Goal: Check status: Check status

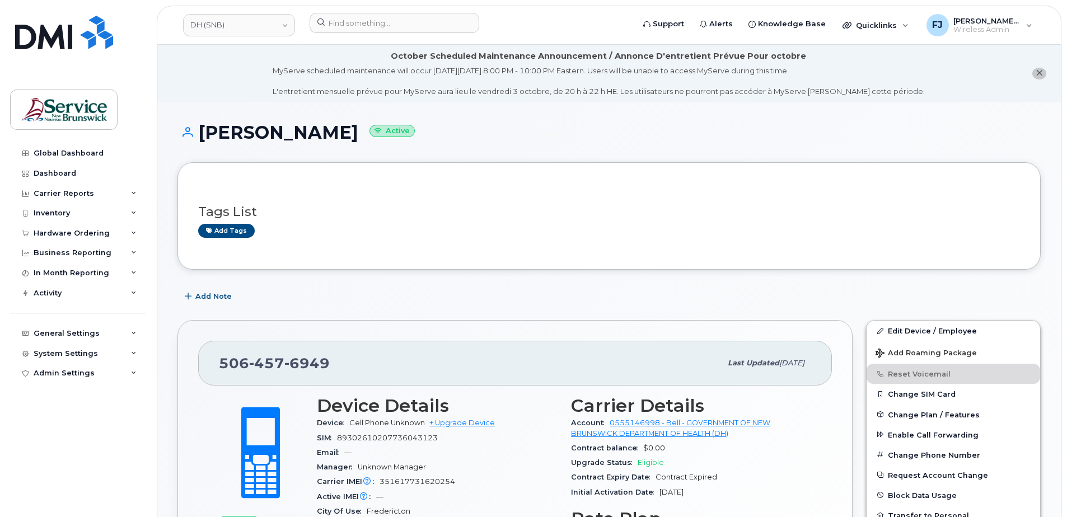
scroll to position [112, 0]
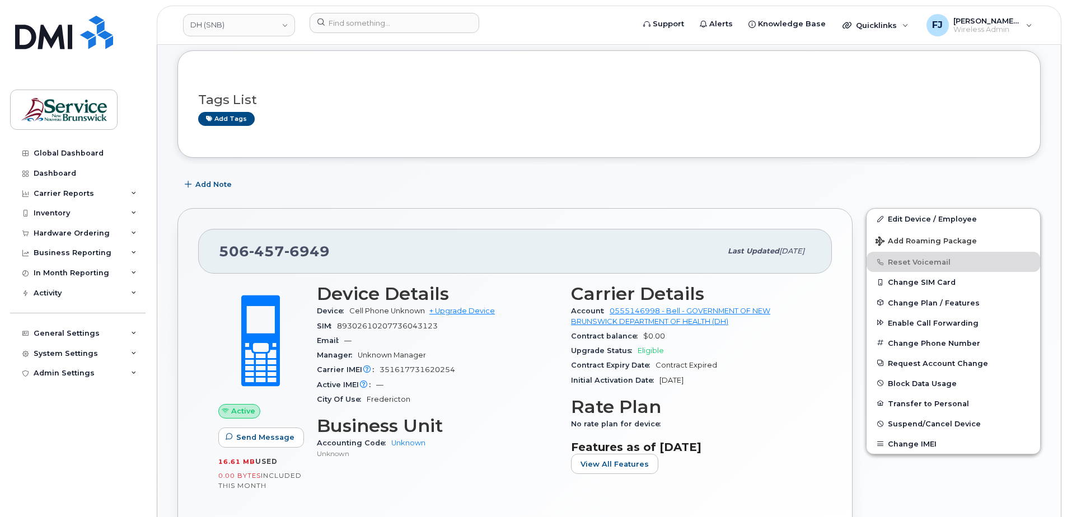
click at [244, 22] on link "DH (SNB)" at bounding box center [239, 25] width 112 height 22
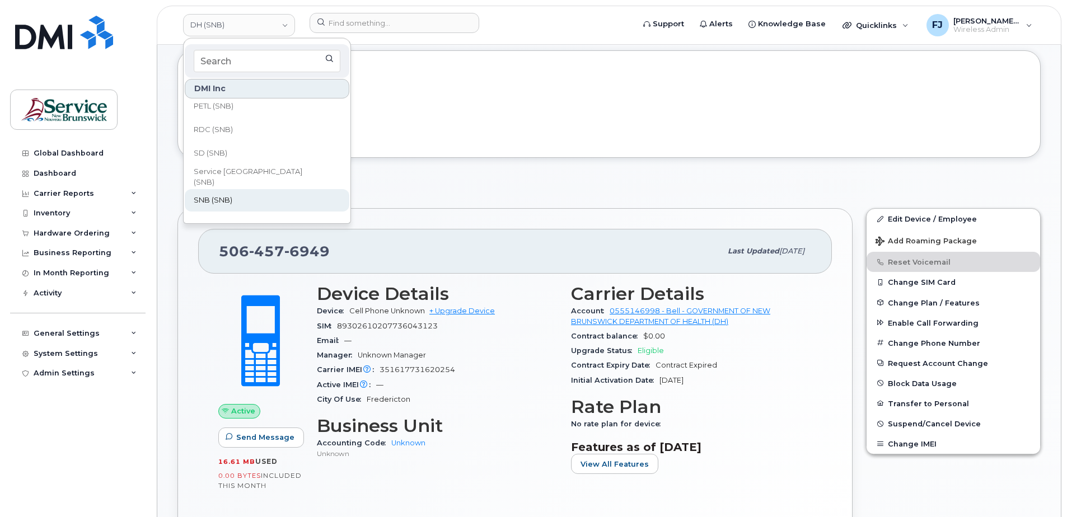
scroll to position [504, 0]
click at [248, 190] on link "SNB (SNB)" at bounding box center [267, 196] width 165 height 22
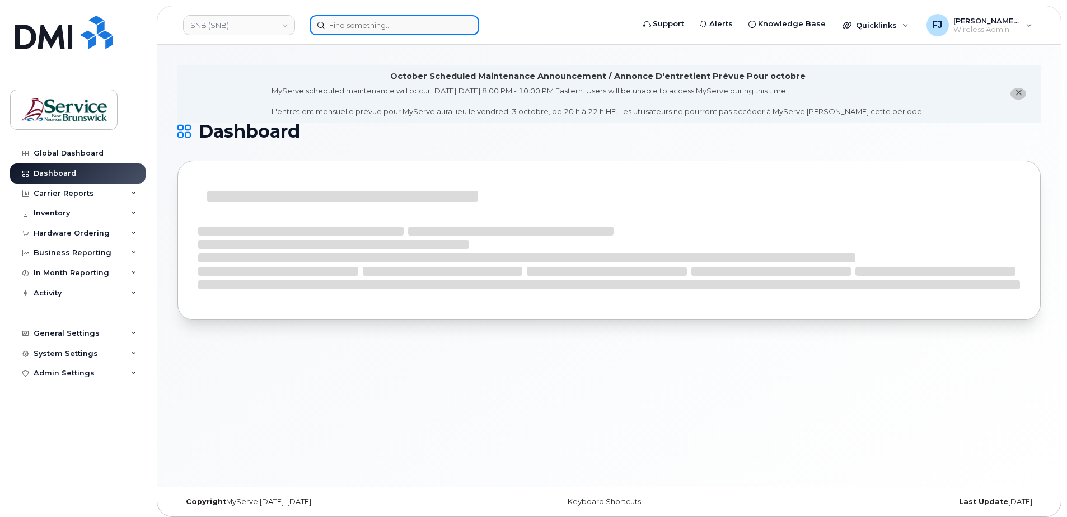
click at [362, 21] on input at bounding box center [395, 25] width 170 height 20
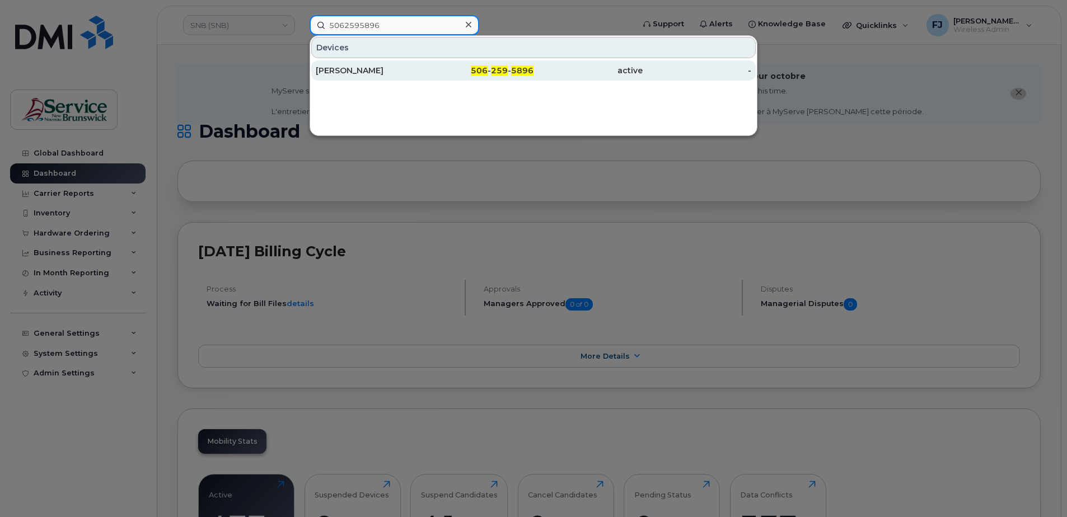
type input "5062595896"
click at [357, 69] on div "[PERSON_NAME]" at bounding box center [370, 70] width 109 height 11
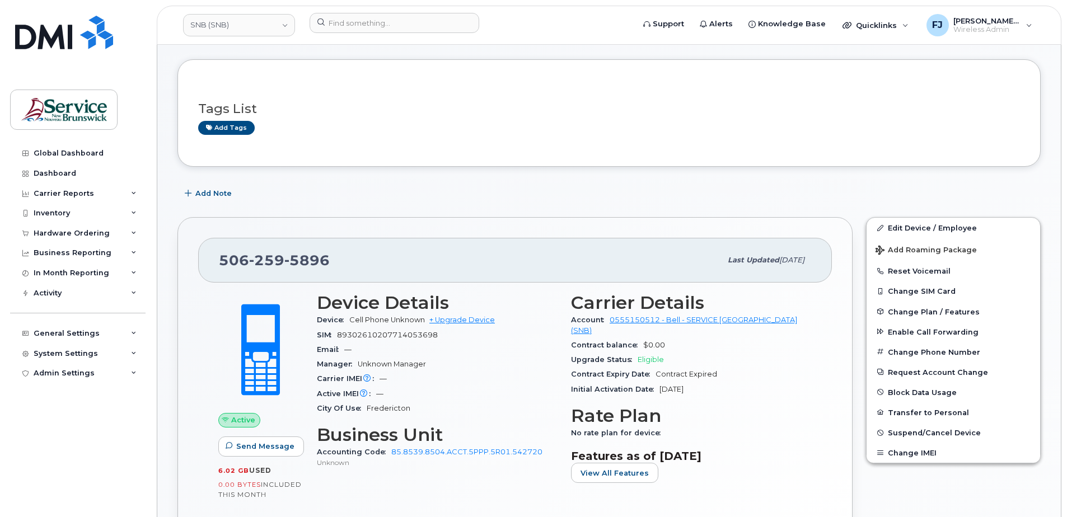
scroll to position [102, 0]
click at [361, 339] on span "89302610207714053698" at bounding box center [387, 335] width 101 height 8
click at [131, 241] on div "Hardware Ordering" at bounding box center [77, 233] width 135 height 20
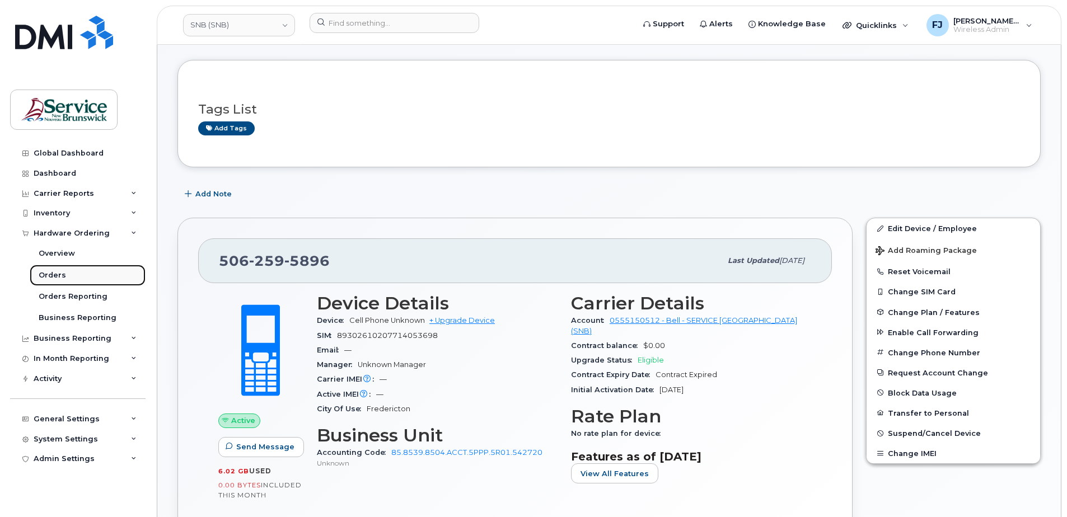
click at [51, 276] on div "Orders" at bounding box center [52, 275] width 27 height 10
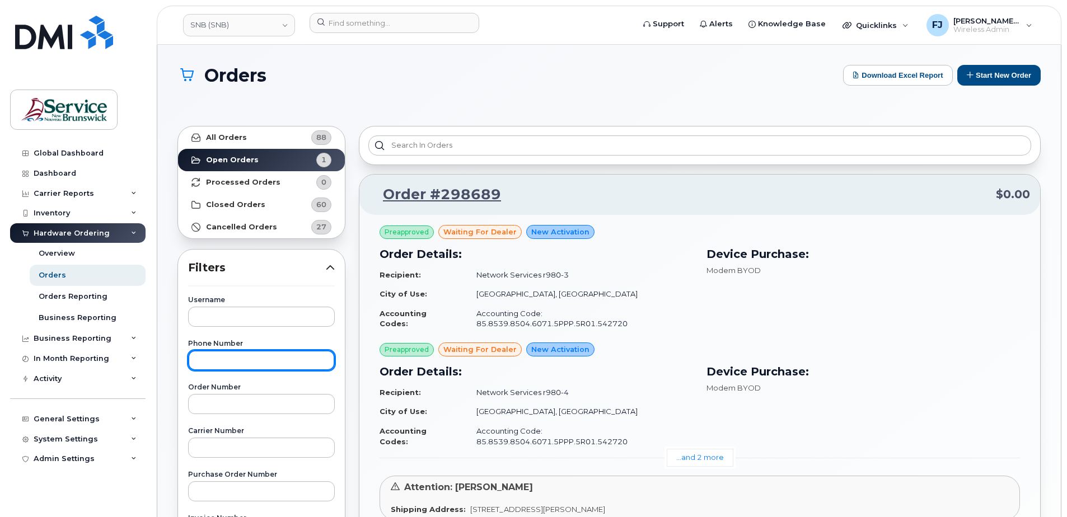
click at [282, 363] on input "text" at bounding box center [261, 361] width 147 height 20
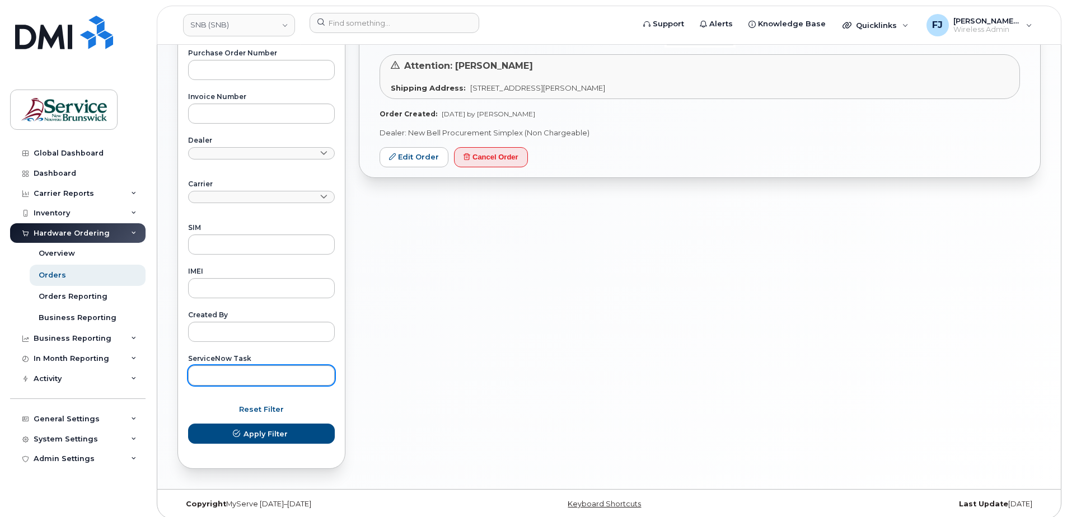
scroll to position [429, 0]
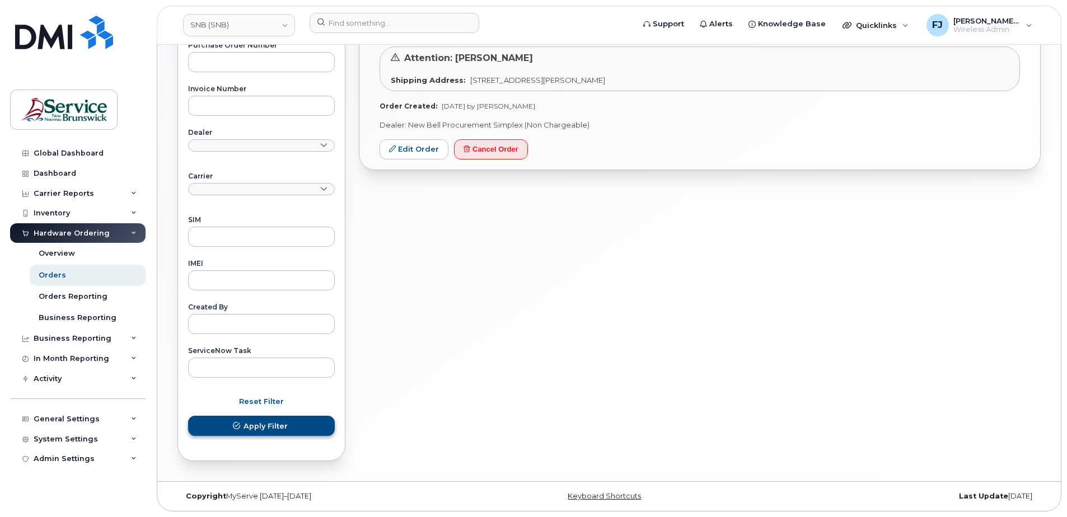
type input "5062595896"
click at [282, 425] on span "Apply Filter" at bounding box center [266, 426] width 44 height 11
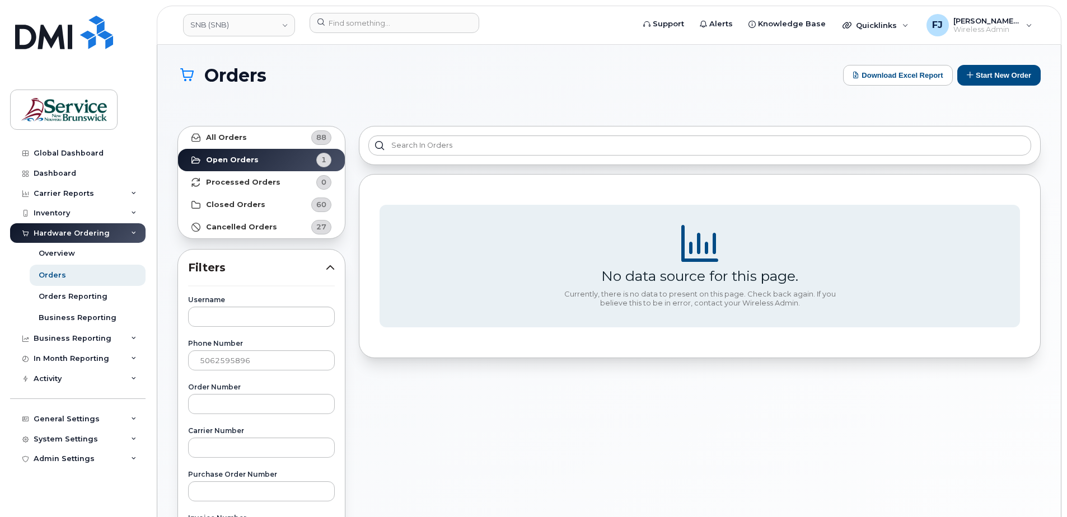
scroll to position [56, 0]
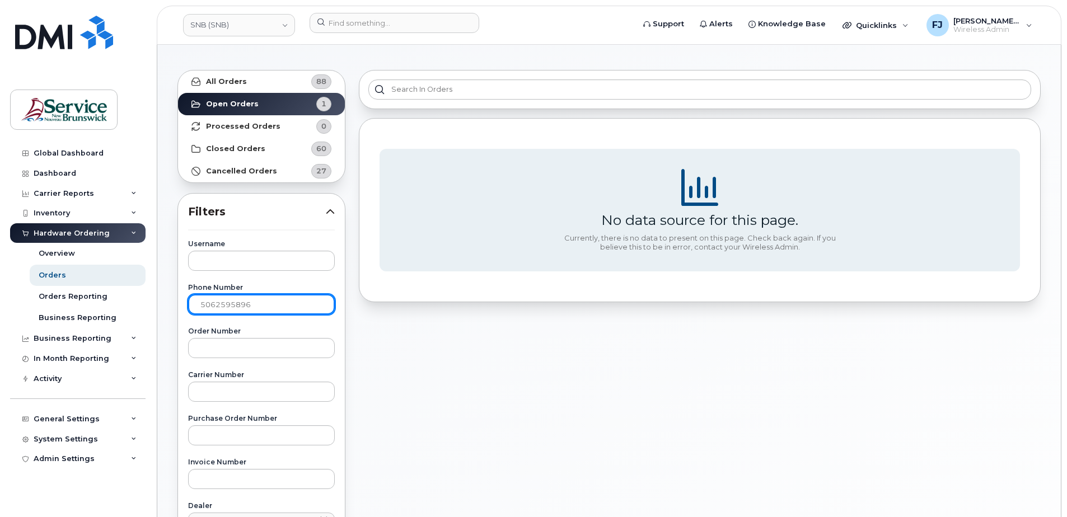
click at [273, 303] on input "5062595896" at bounding box center [261, 305] width 147 height 20
click at [484, 333] on div "No data source for this page. Currently, there is no data to present on this pa…" at bounding box center [699, 452] width 695 height 779
click at [290, 302] on input "5062595896" at bounding box center [261, 305] width 147 height 20
